Goal: Task Accomplishment & Management: Use online tool/utility

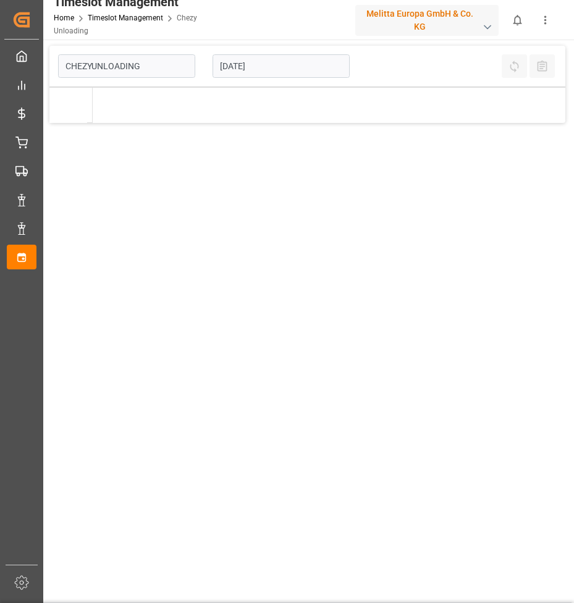
click at [284, 60] on input "[DATE]" at bounding box center [281, 65] width 137 height 23
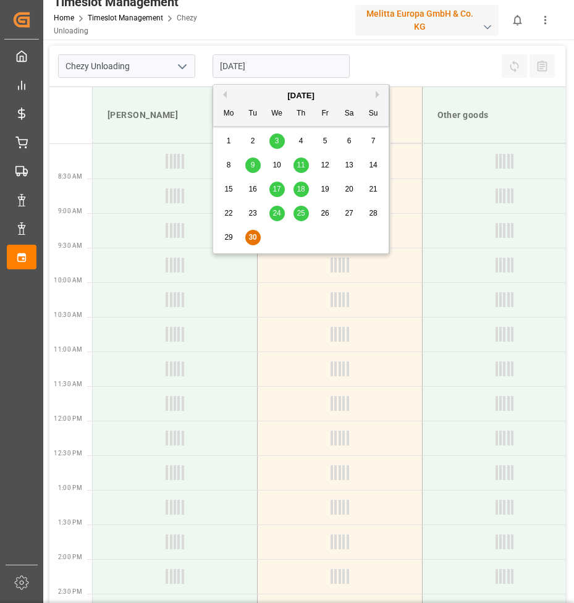
type input "Chezy Unloading"
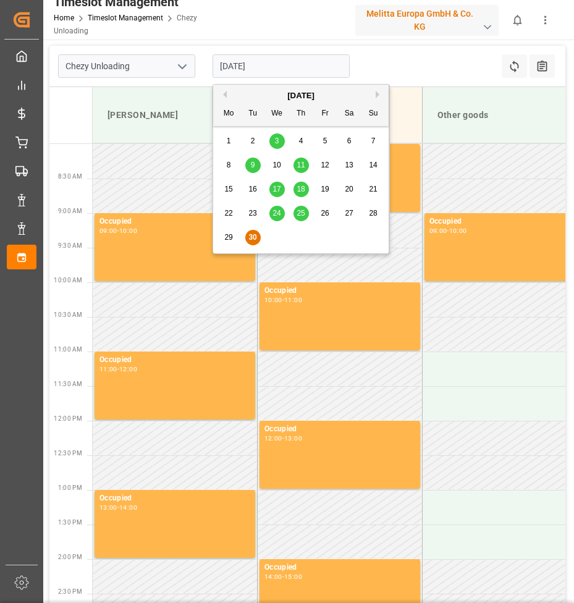
click at [377, 94] on button "Next Month" at bounding box center [379, 94] width 7 height 7
click at [281, 164] on div "8" at bounding box center [276, 165] width 15 height 15
type input "[DATE]"
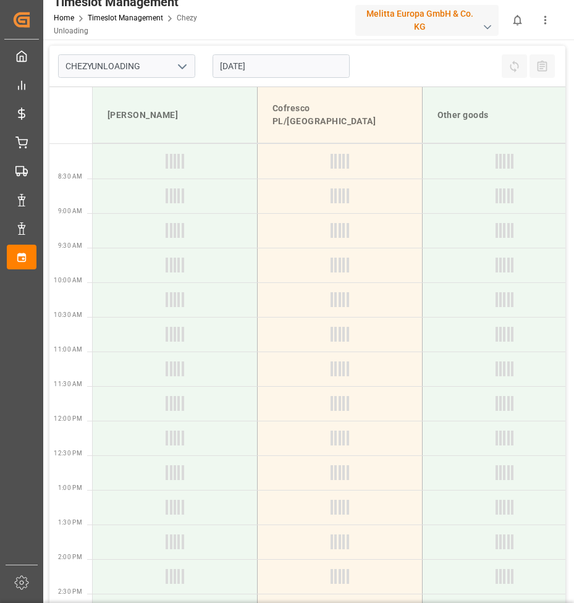
type input "Chezy Unloading"
